Goal: Task Accomplishment & Management: Manage account settings

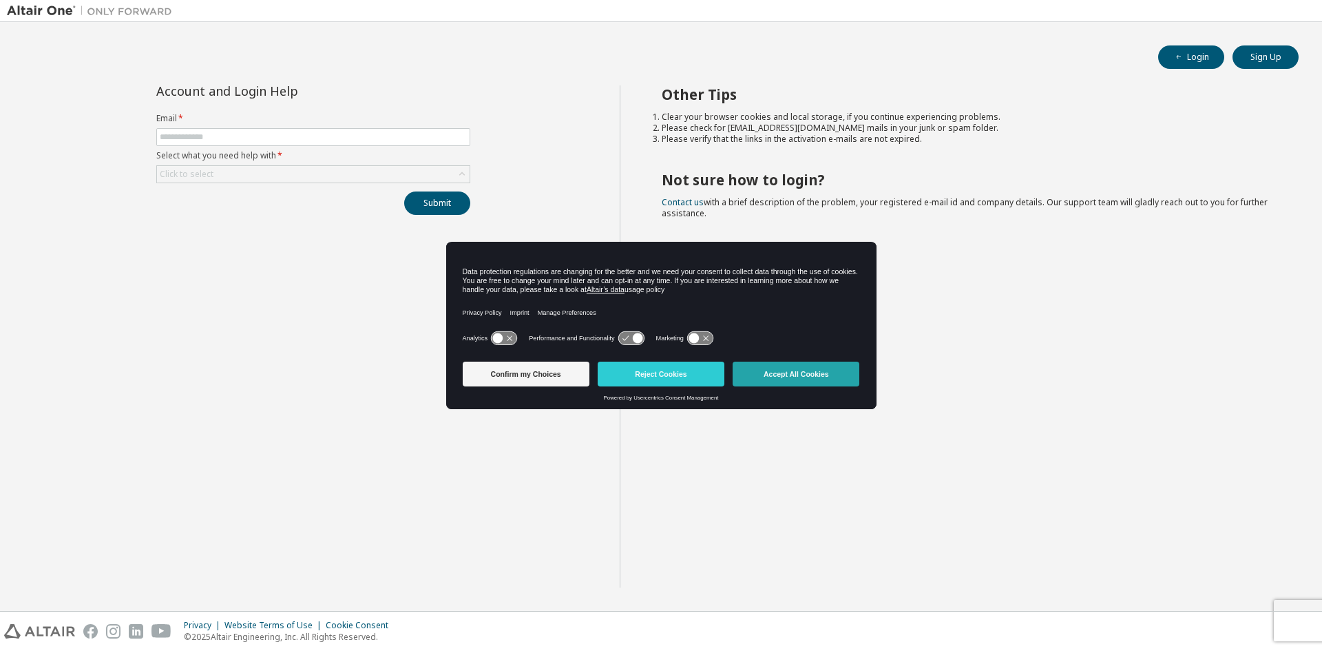
click at [806, 370] on button "Accept All Cookies" at bounding box center [796, 373] width 127 height 25
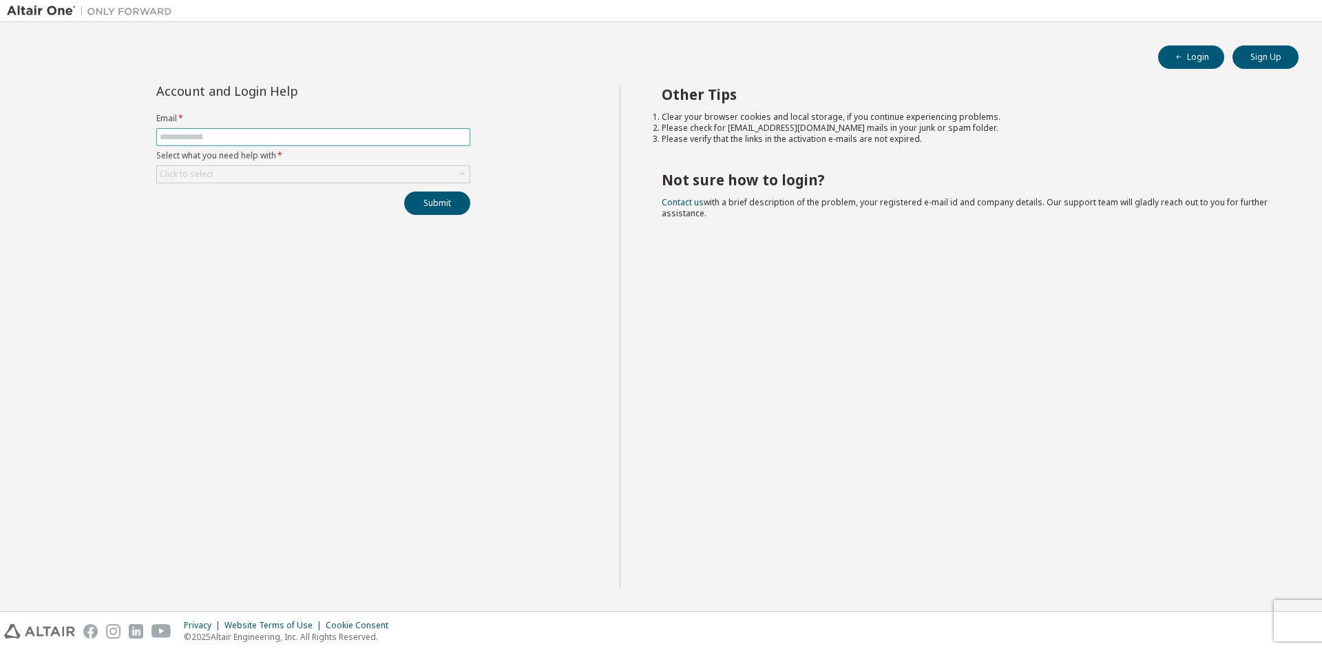
click at [278, 138] on input "text" at bounding box center [313, 137] width 307 height 11
type input "**********"
click at [256, 172] on div "Click to select" at bounding box center [313, 174] width 313 height 17
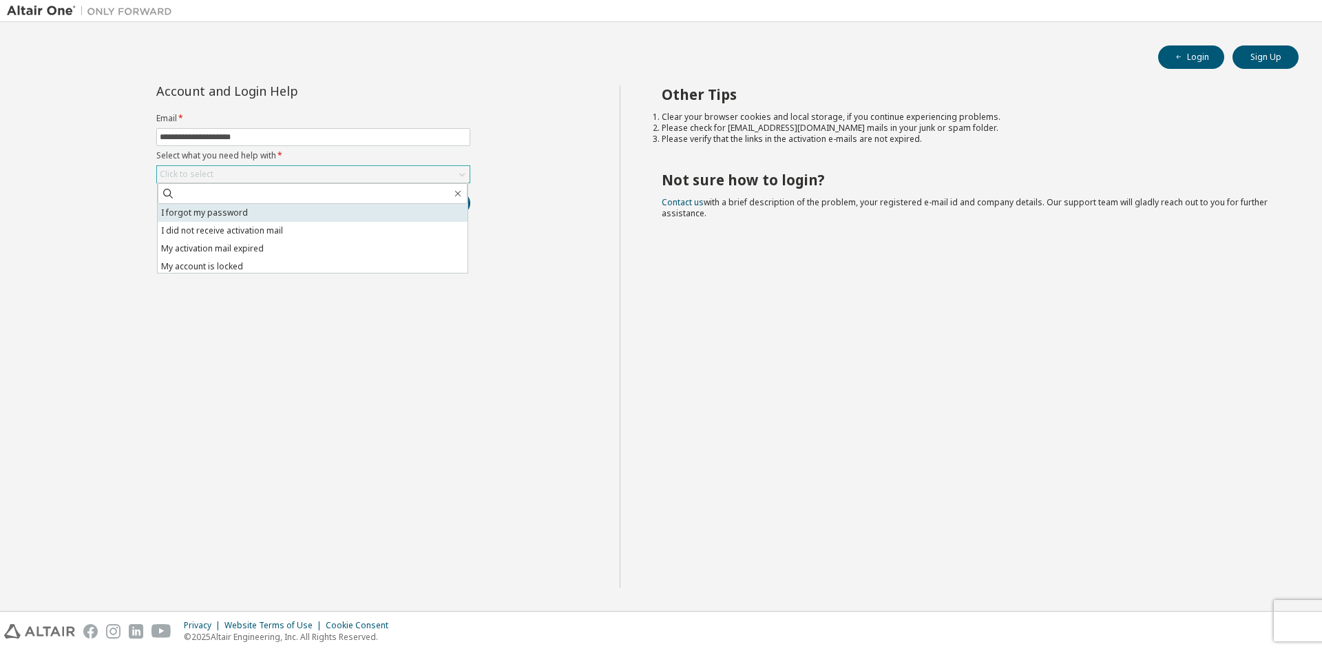
click at [290, 217] on li "I forgot my password" at bounding box center [313, 213] width 310 height 18
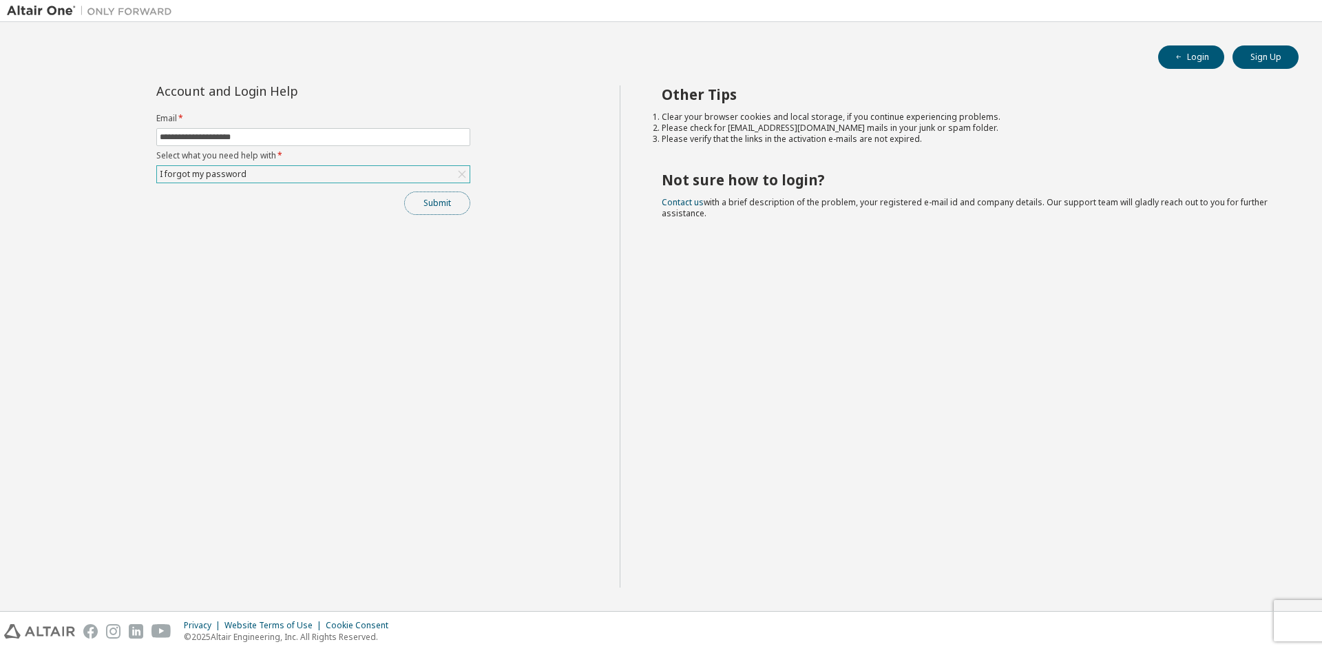
click at [432, 205] on button "Submit" at bounding box center [437, 202] width 66 height 23
click at [448, 204] on button "Submit" at bounding box center [437, 202] width 66 height 23
click at [1294, 611] on icon "button" at bounding box center [1293, 613] width 8 height 8
